Goal: Complete application form

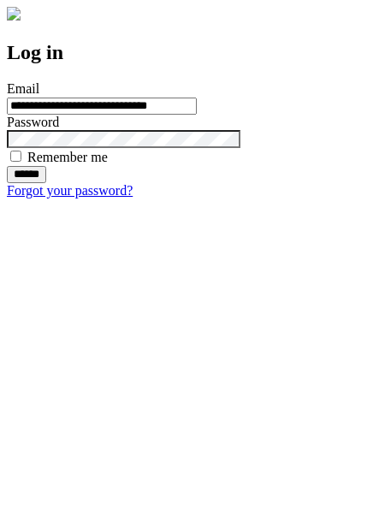
type input "**********"
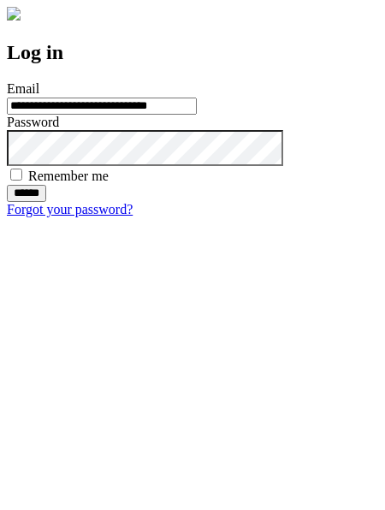
click at [46, 202] on input "******" at bounding box center [26, 193] width 39 height 17
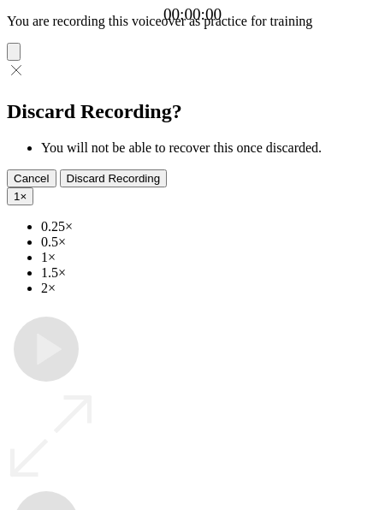
type input "**********"
